Goal: Browse casually: Explore the website without a specific task or goal

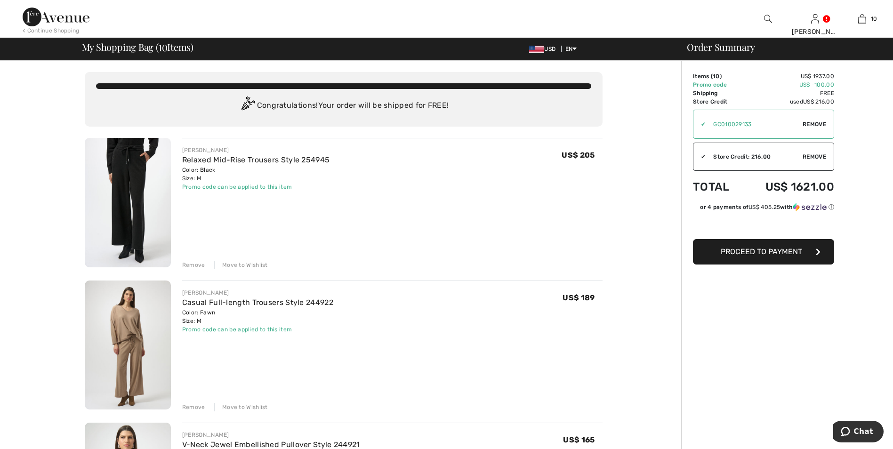
click at [128, 198] on img at bounding box center [128, 202] width 86 height 129
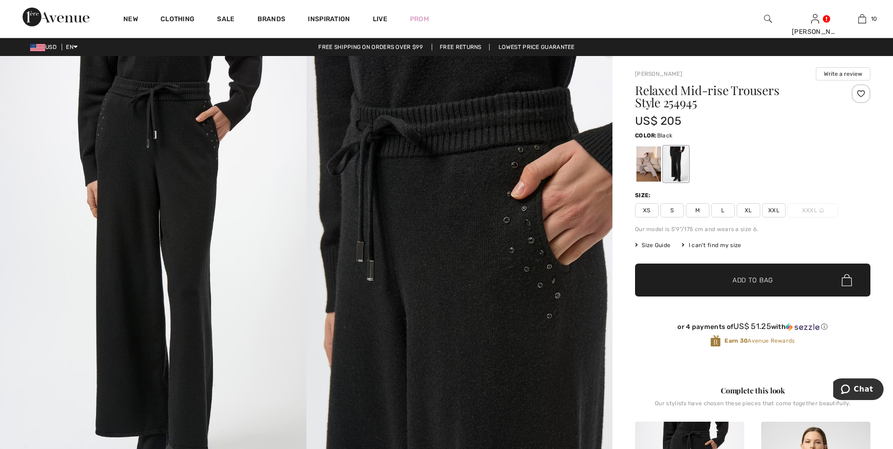
click at [469, 258] on img at bounding box center [459, 285] width 306 height 459
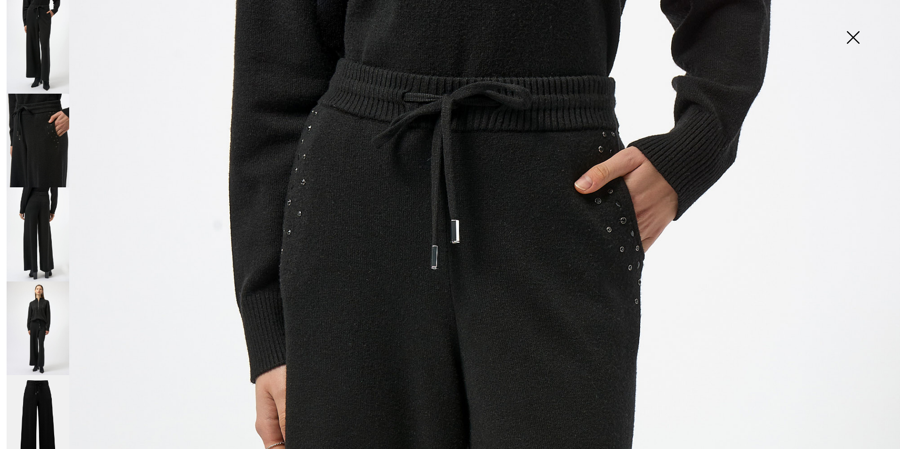
click at [36, 51] on img at bounding box center [38, 47] width 63 height 94
click at [40, 312] on img at bounding box center [38, 328] width 63 height 94
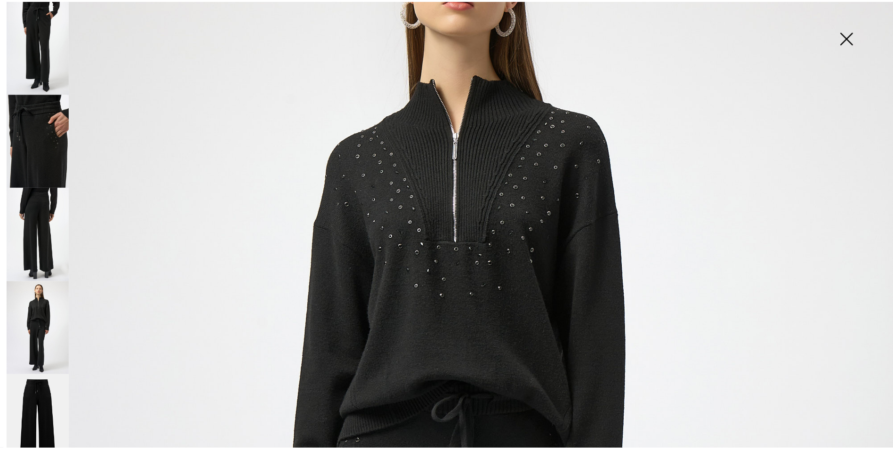
scroll to position [141, 0]
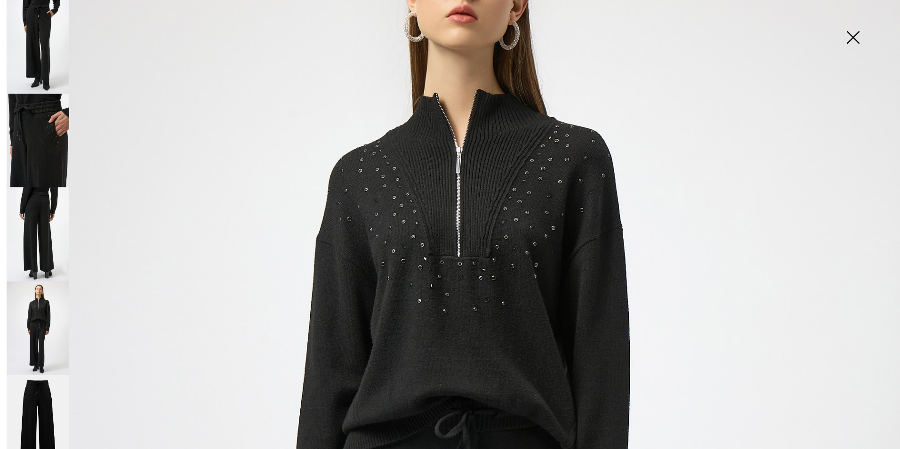
click at [852, 36] on img at bounding box center [852, 38] width 47 height 48
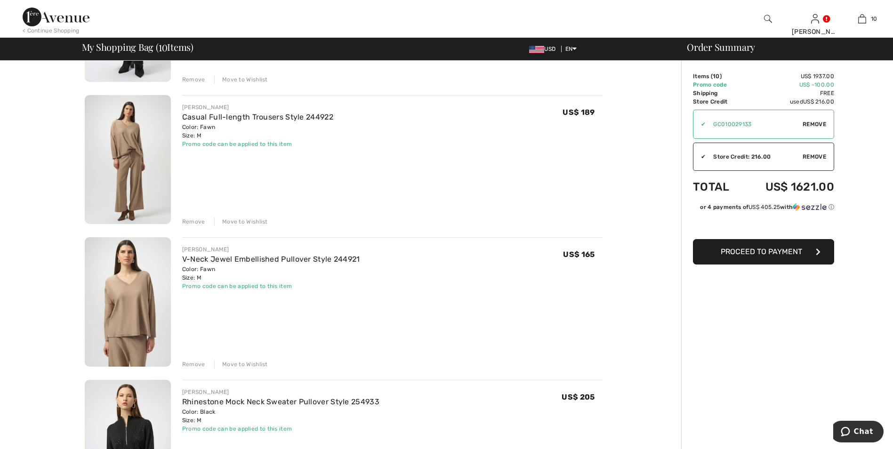
scroll to position [188, 0]
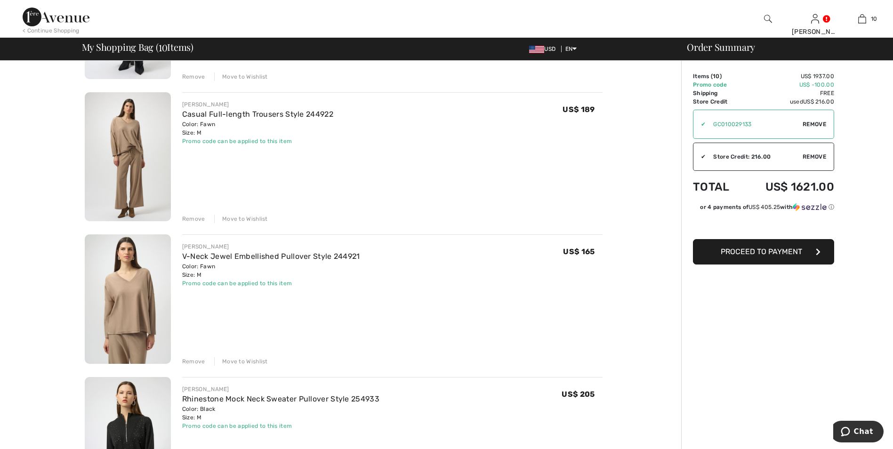
click at [139, 170] on img at bounding box center [128, 156] width 86 height 129
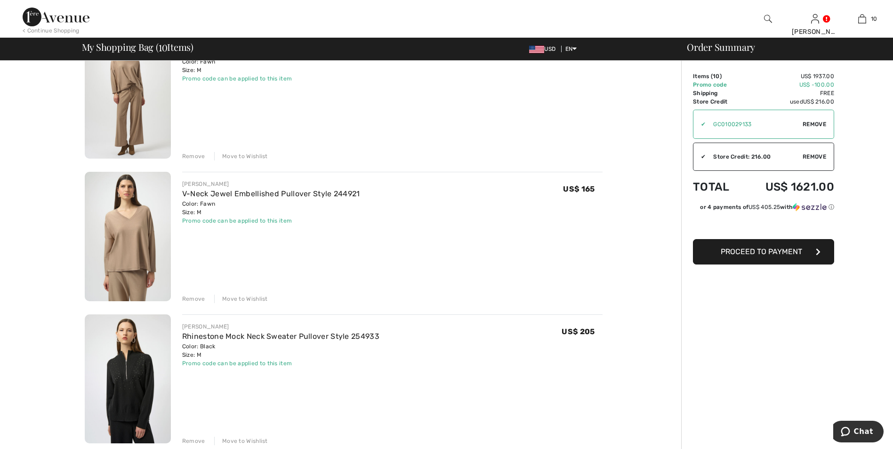
scroll to position [329, 0]
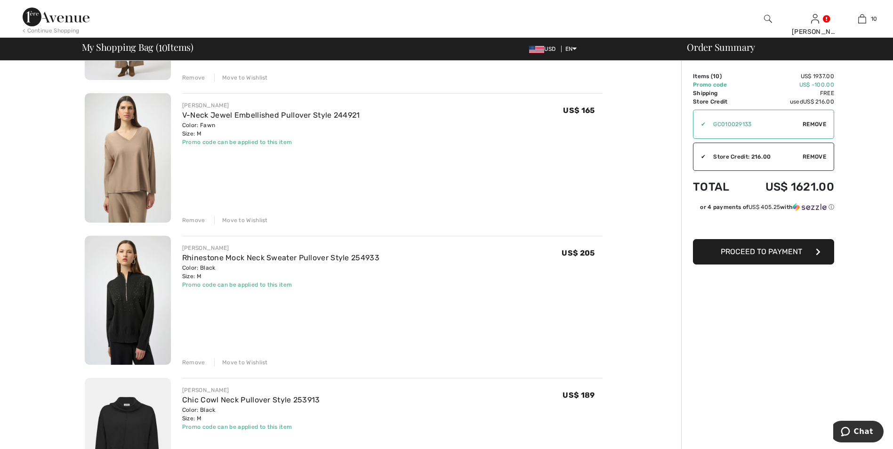
click at [126, 306] on img at bounding box center [128, 300] width 86 height 129
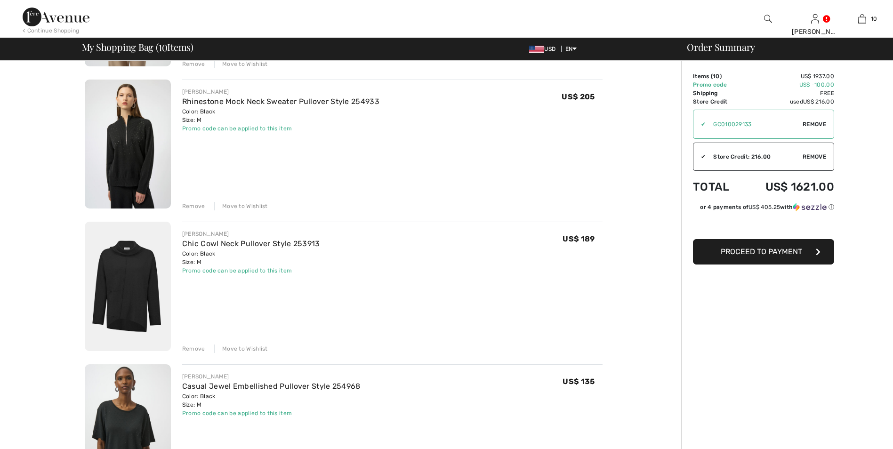
scroll to position [518, 0]
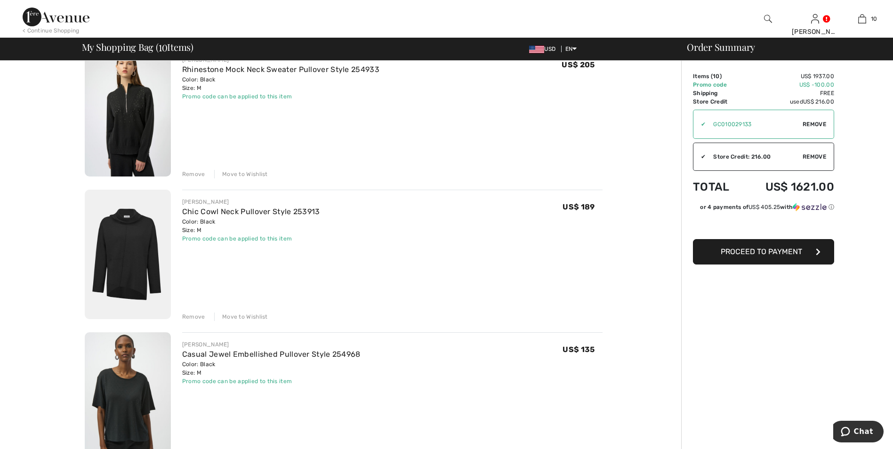
click at [143, 283] on img at bounding box center [128, 254] width 86 height 129
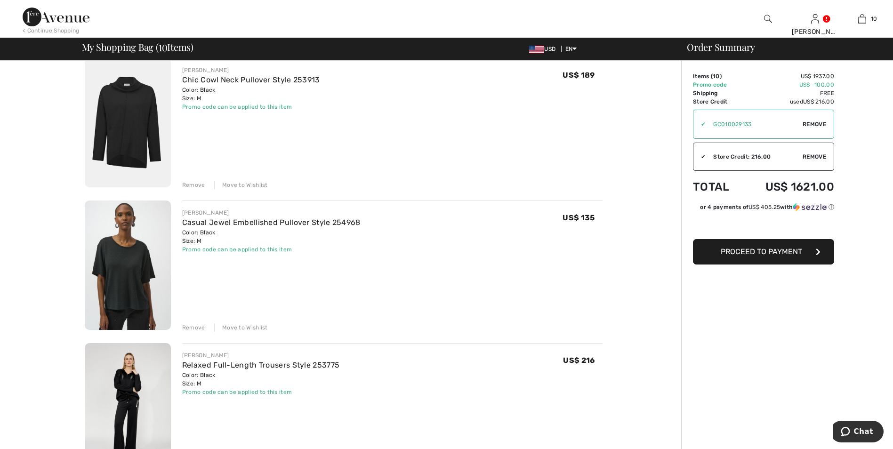
scroll to position [659, 0]
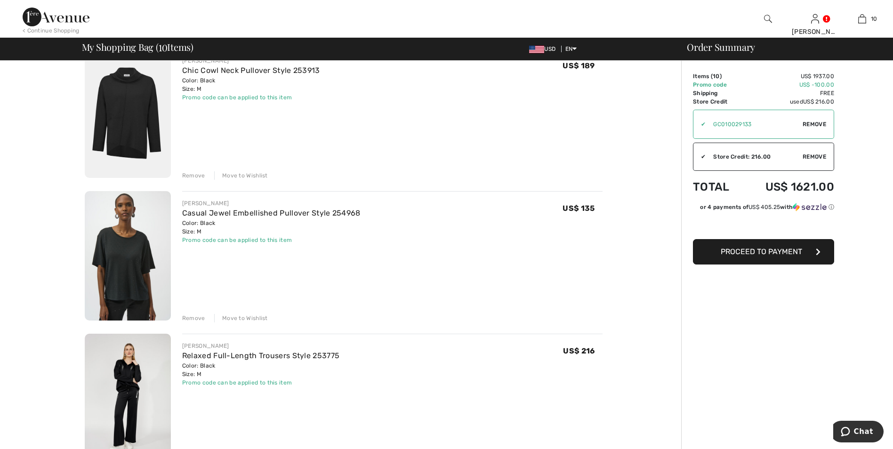
click at [137, 266] on img at bounding box center [128, 255] width 86 height 129
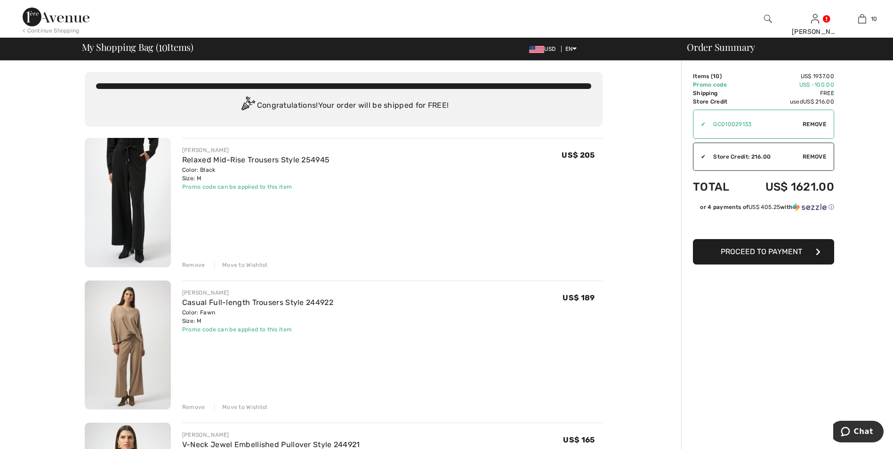
click at [134, 232] on img at bounding box center [128, 202] width 86 height 129
click at [129, 339] on img at bounding box center [128, 344] width 86 height 129
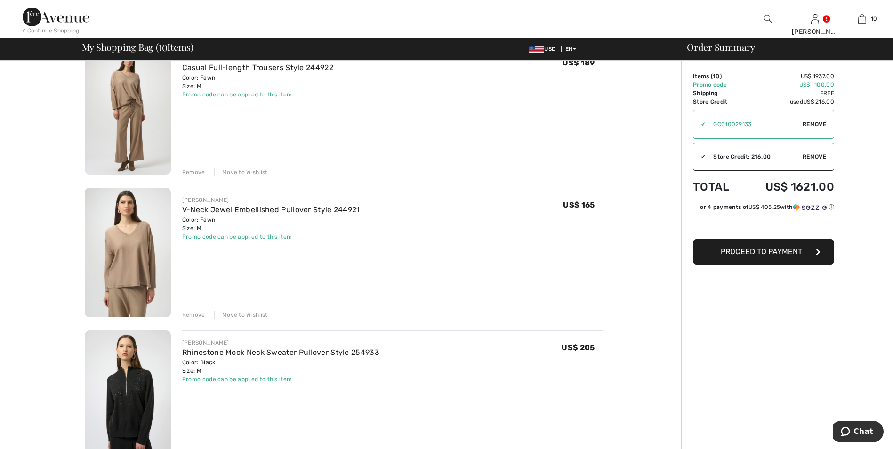
scroll to position [235, 0]
click at [128, 249] on img at bounding box center [128, 251] width 86 height 129
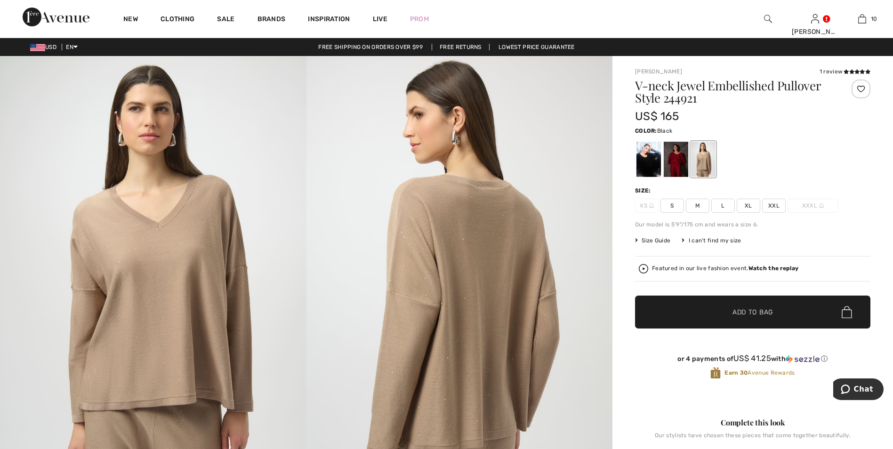
click at [648, 169] on div at bounding box center [648, 159] width 24 height 35
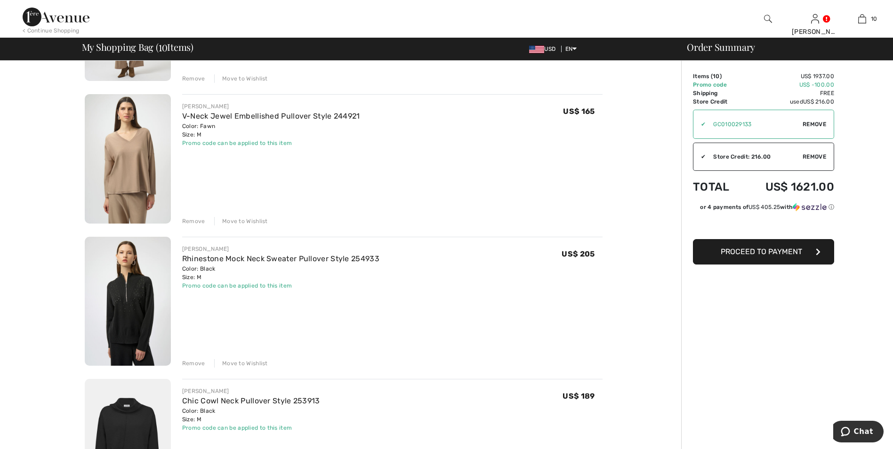
scroll to position [329, 0]
click at [132, 294] on img at bounding box center [128, 300] width 86 height 129
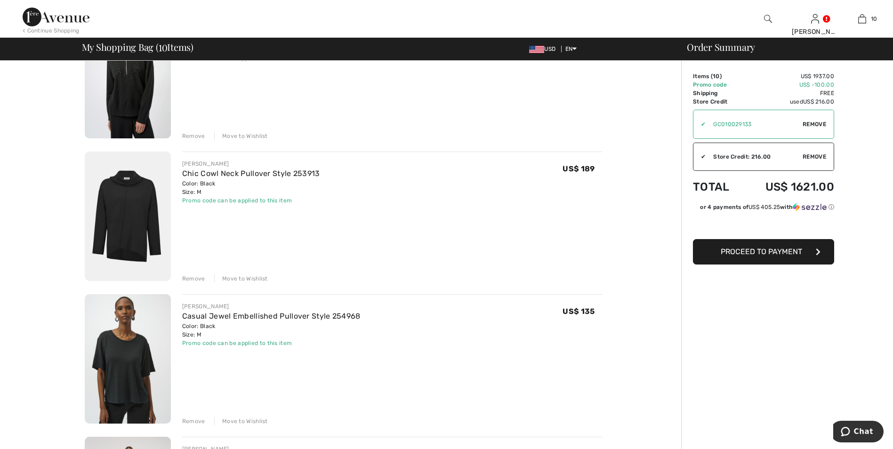
scroll to position [565, 0]
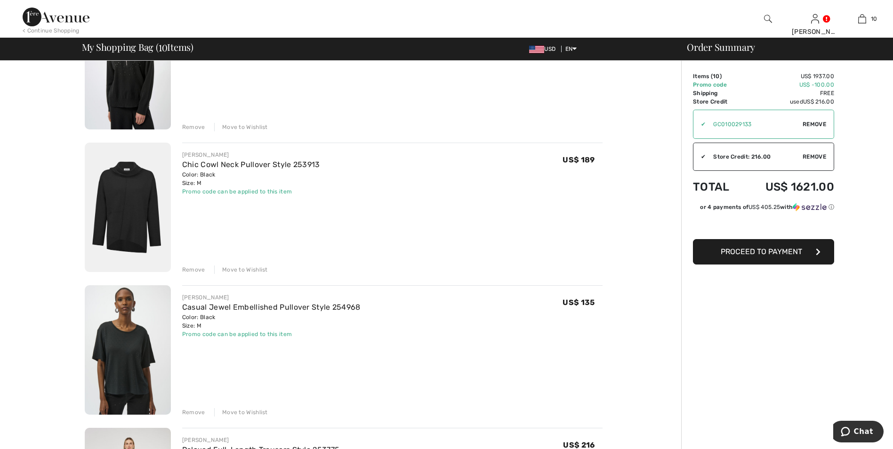
click at [140, 218] on img at bounding box center [128, 207] width 86 height 129
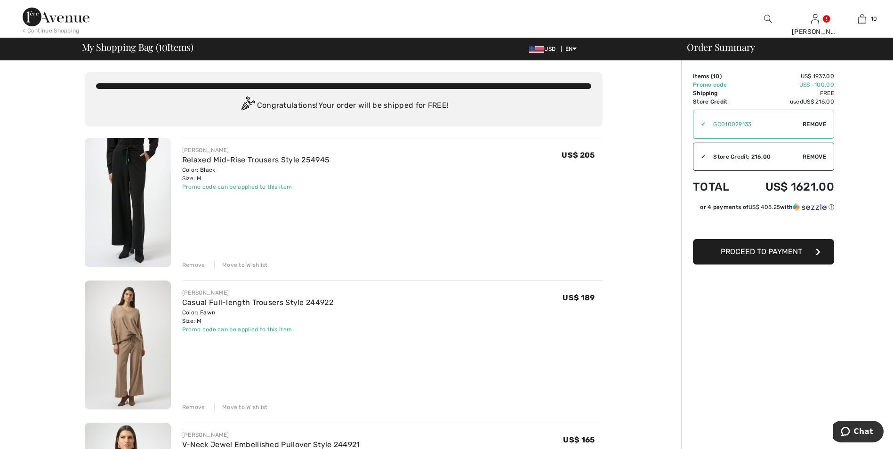
click at [133, 183] on img at bounding box center [128, 202] width 86 height 129
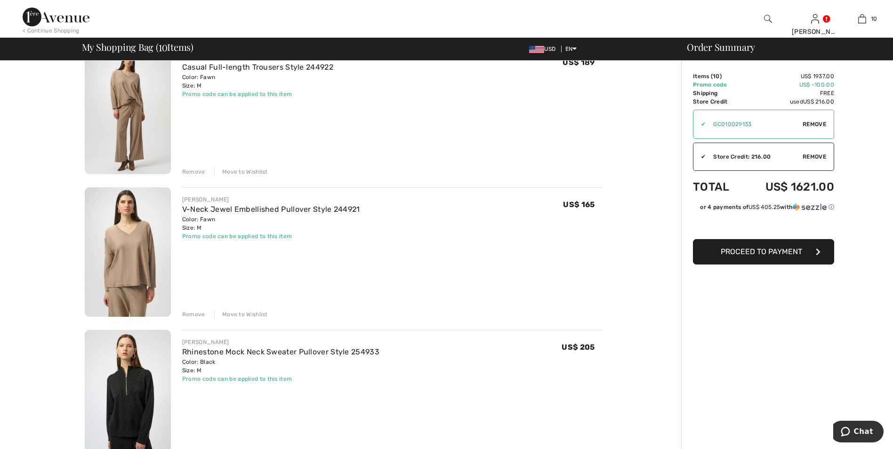
scroll to position [329, 0]
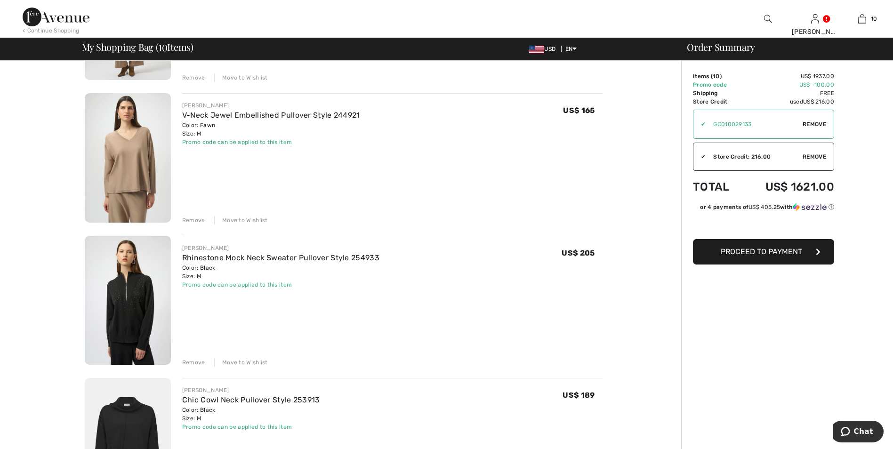
click at [136, 291] on img at bounding box center [128, 300] width 86 height 129
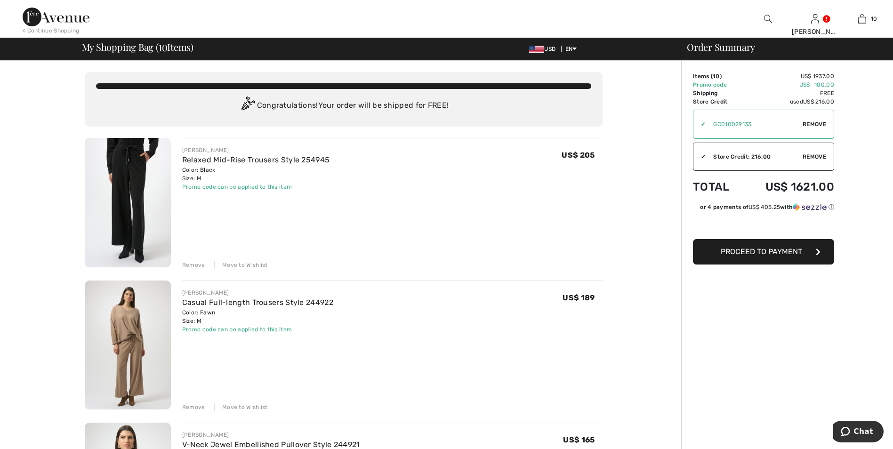
click at [122, 204] on img at bounding box center [128, 202] width 86 height 129
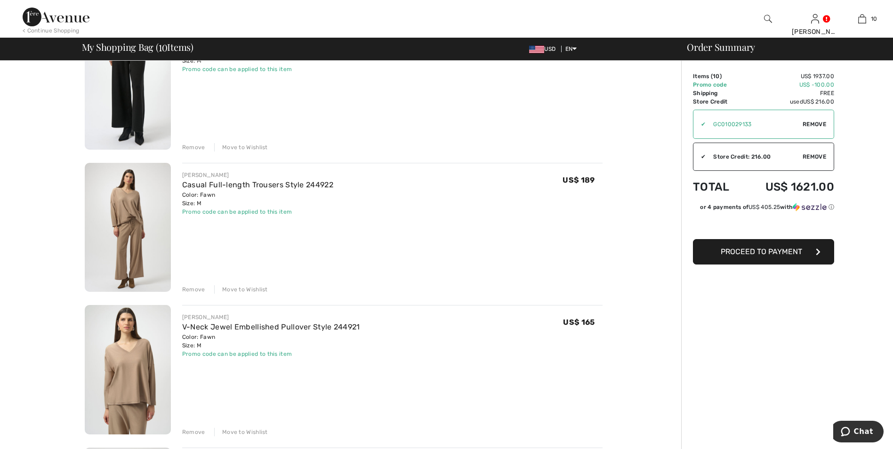
scroll to position [141, 0]
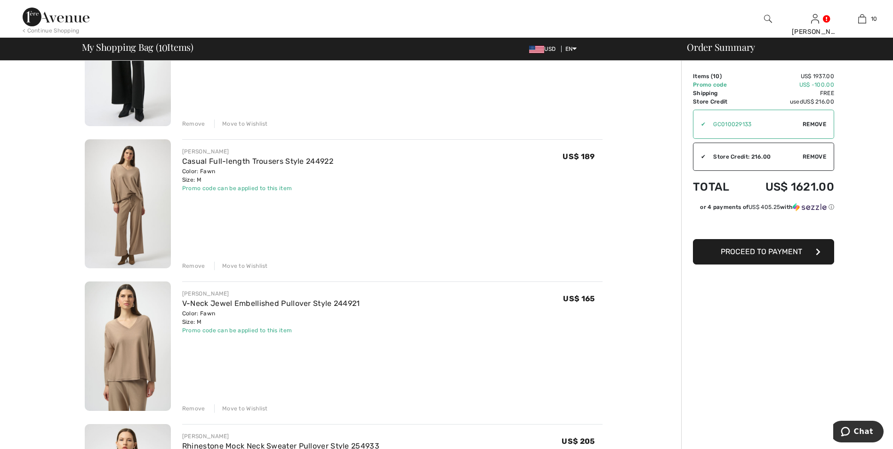
click at [125, 229] on img at bounding box center [128, 203] width 86 height 129
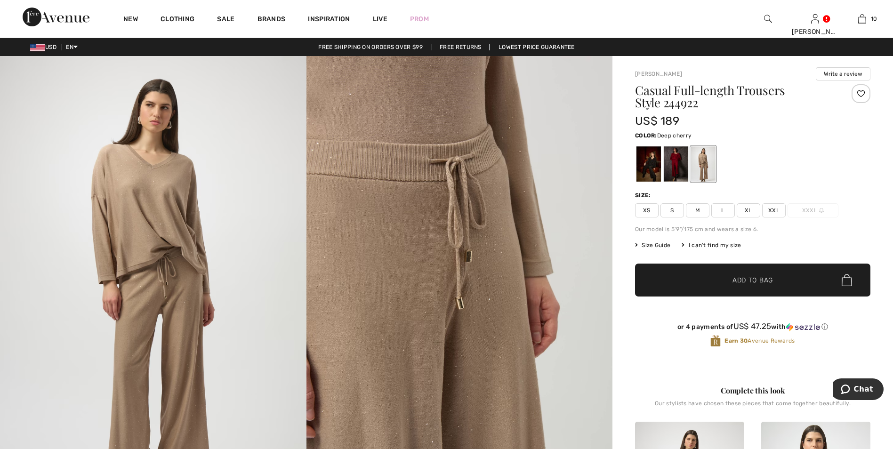
click at [681, 170] on div at bounding box center [676, 163] width 24 height 35
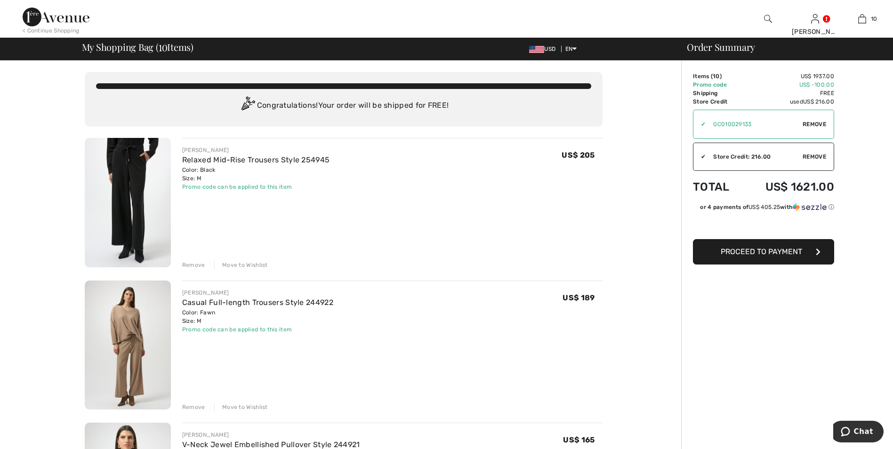
click at [126, 208] on img at bounding box center [128, 202] width 86 height 129
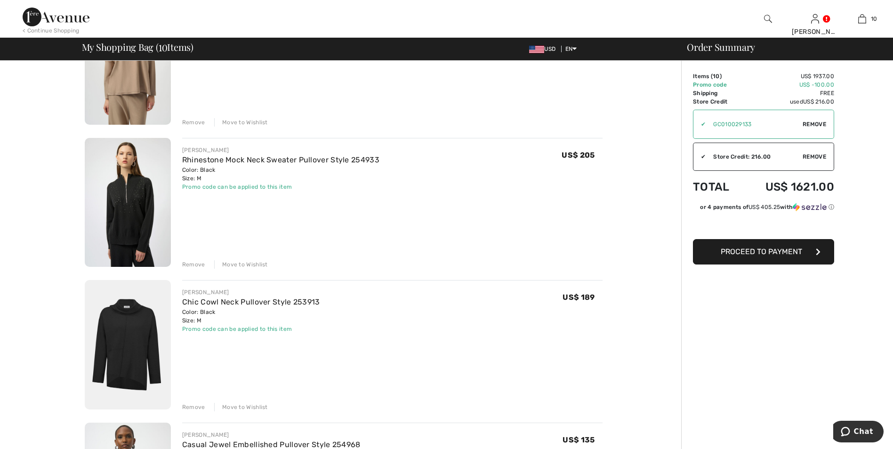
scroll to position [424, 0]
